Goal: Find specific page/section: Find specific page/section

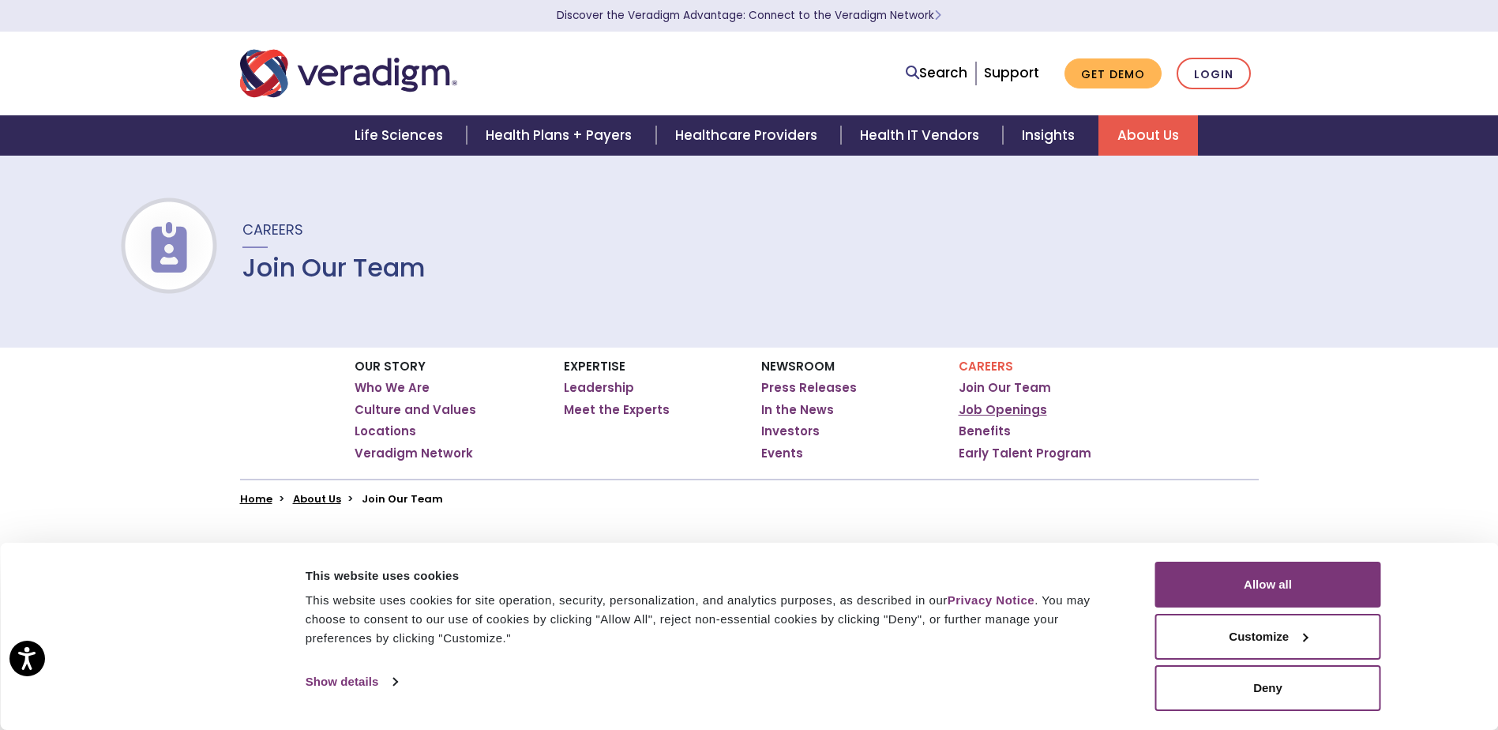
click at [1025, 413] on link "Job Openings" at bounding box center [1002, 410] width 88 height 16
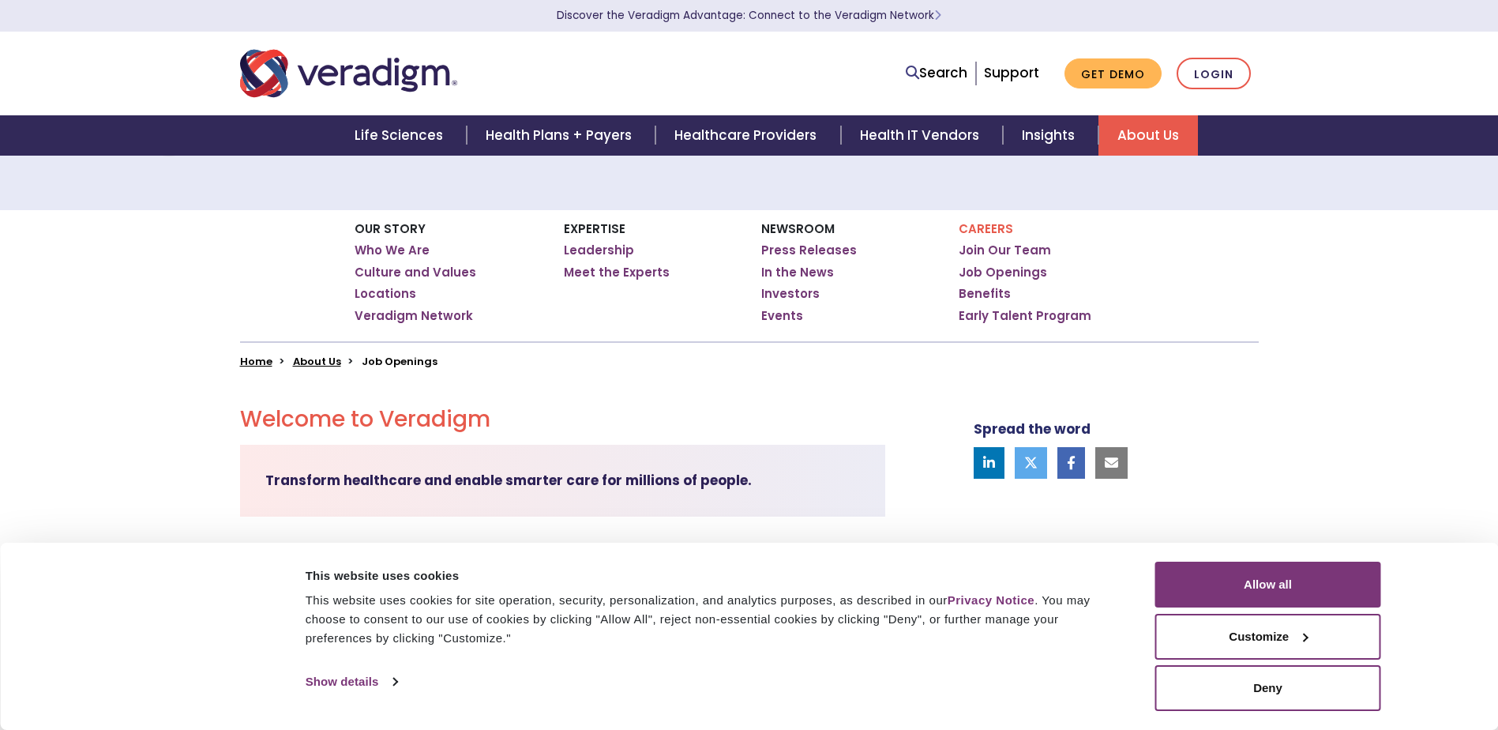
scroll to position [158, 0]
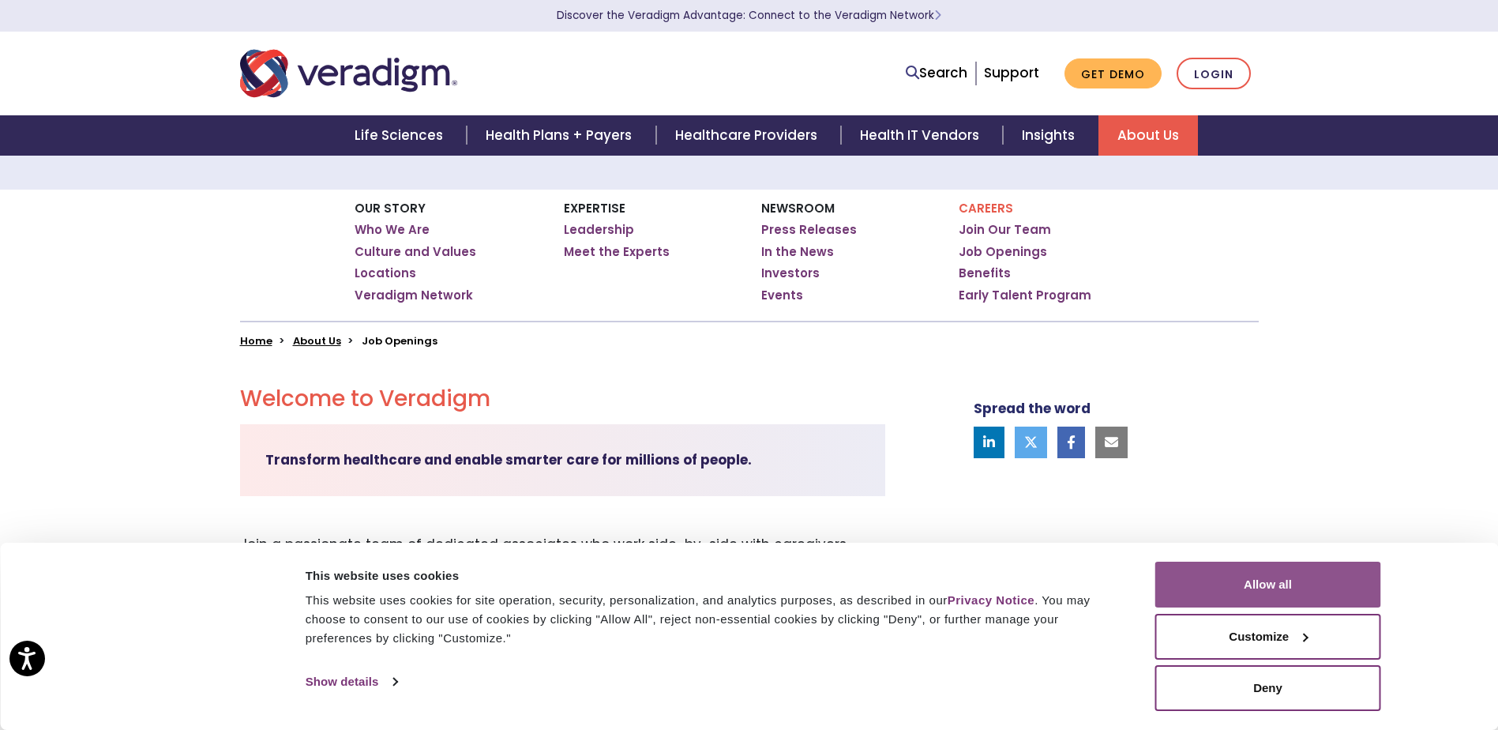
click at [1287, 577] on button "Allow all" at bounding box center [1268, 584] width 226 height 46
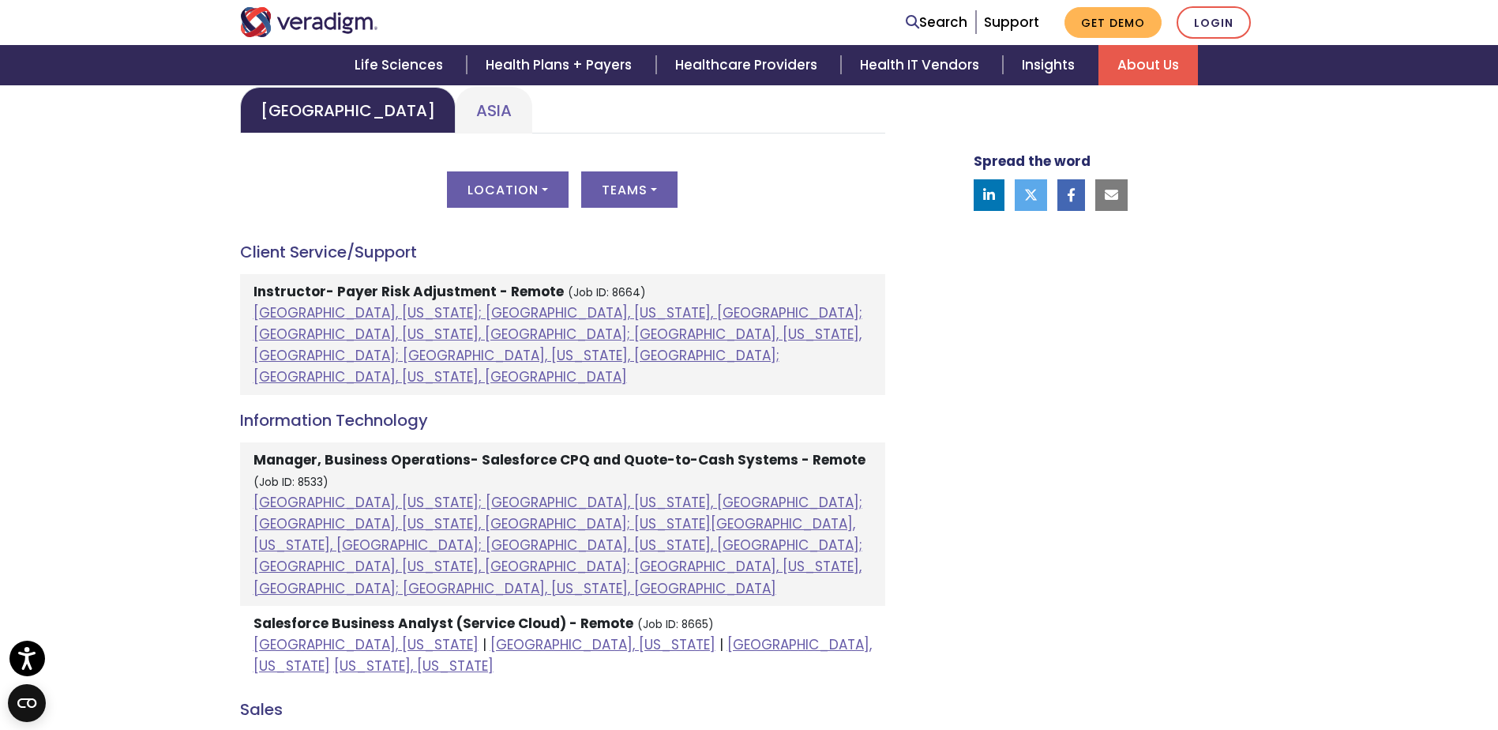
scroll to position [711, 0]
